Goal: Find specific page/section: Find specific page/section

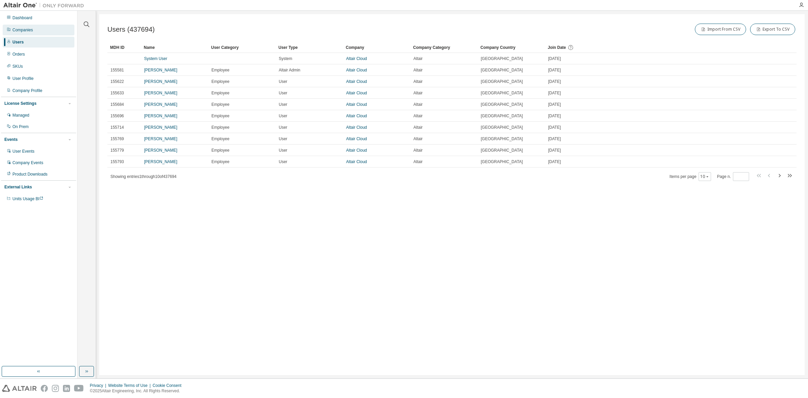
click at [35, 29] on div "Companies" at bounding box center [39, 30] width 72 height 11
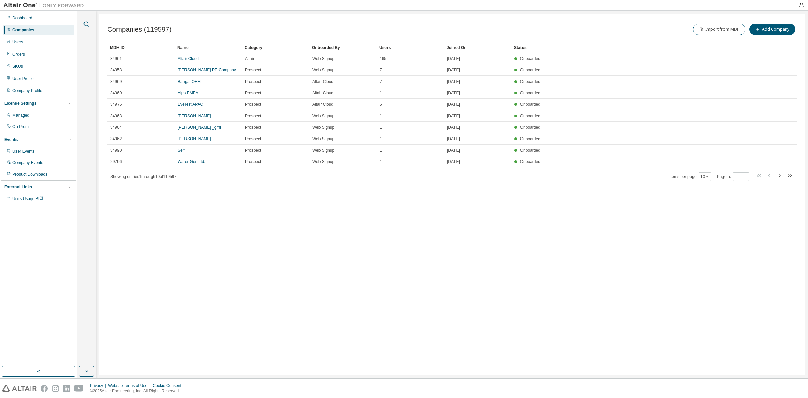
click at [84, 24] on icon "button" at bounding box center [87, 25] width 6 height 6
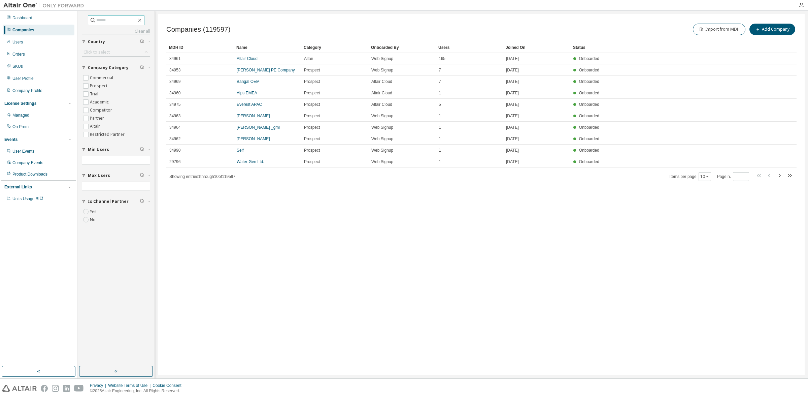
click at [104, 21] on input "text" at bounding box center [116, 20] width 40 height 7
type input "**********"
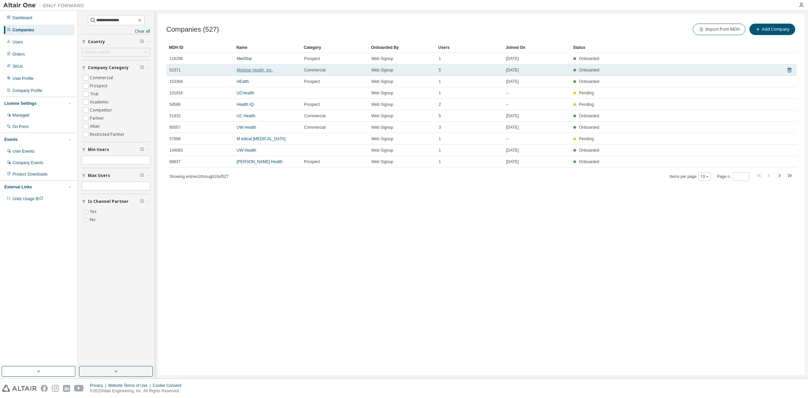
click at [250, 72] on link "Medstar Health, Inc." at bounding box center [255, 70] width 36 height 5
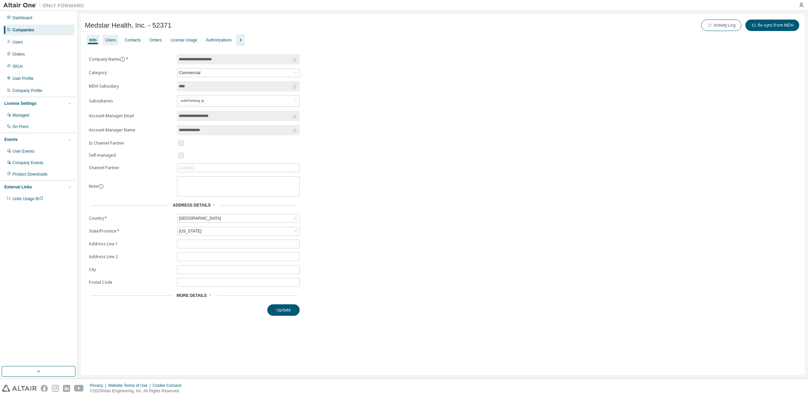
click at [109, 38] on div "Users" at bounding box center [110, 39] width 10 height 5
